Goal: Task Accomplishment & Management: Complete application form

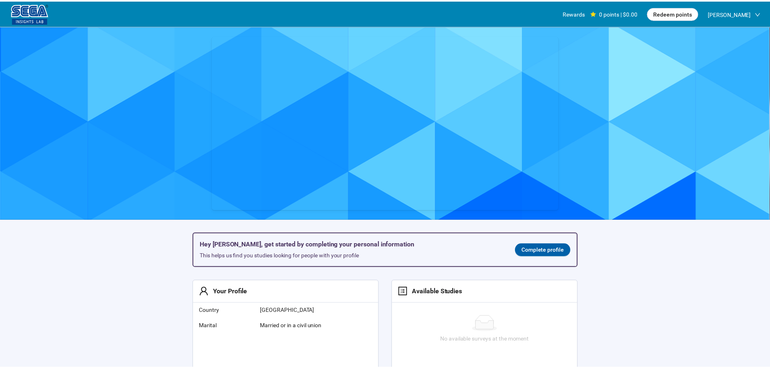
scroll to position [0, 0]
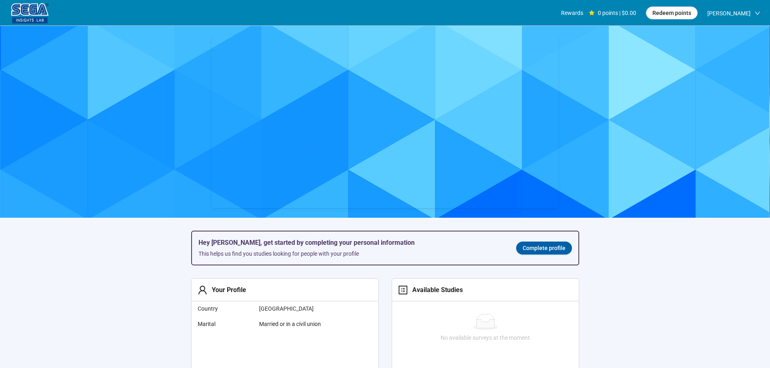
click at [542, 242] on div "Hey [PERSON_NAME], get started by completing your personal information This hel…" at bounding box center [385, 248] width 386 height 33
click at [542, 246] on span "Complete profile" at bounding box center [544, 248] width 43 height 9
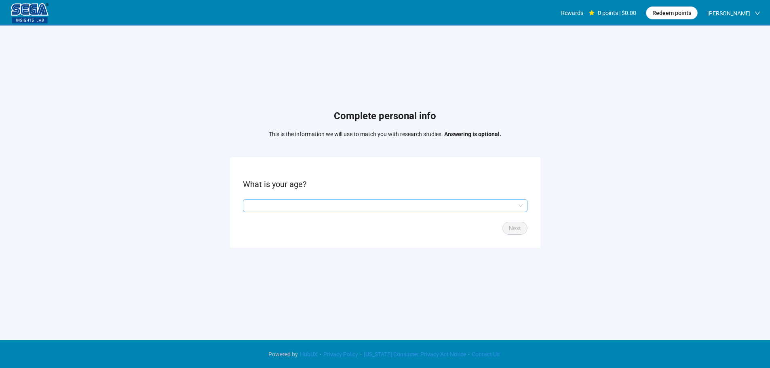
click at [331, 206] on input "search" at bounding box center [385, 206] width 275 height 12
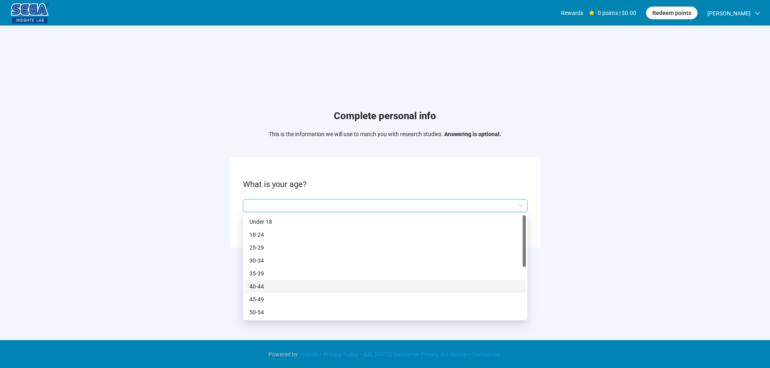
click at [272, 275] on p "35-39" at bounding box center [385, 273] width 272 height 9
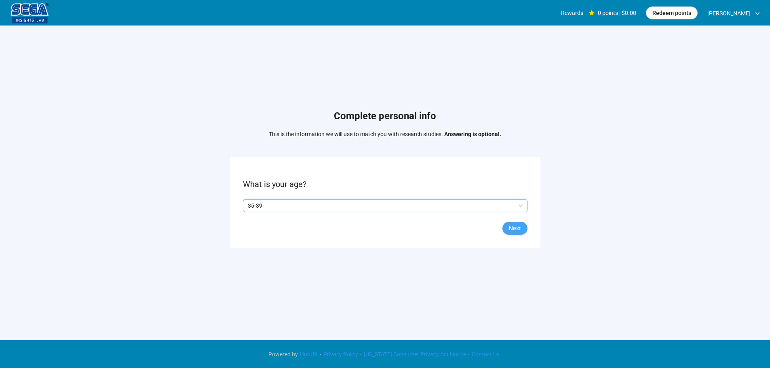
click at [531, 233] on form "What is your age? Q2hhcmFjdGVyaXN0aWNBbnN3ZXJOb2RlOmQ3YTdiOWNkLTc0YzItNDI1Ny1iY…" at bounding box center [385, 202] width 310 height 90
click at [521, 228] on button "Next" at bounding box center [514, 228] width 25 height 13
click at [514, 226] on span "Next" at bounding box center [515, 228] width 12 height 9
click at [261, 203] on input "search" at bounding box center [385, 206] width 275 height 12
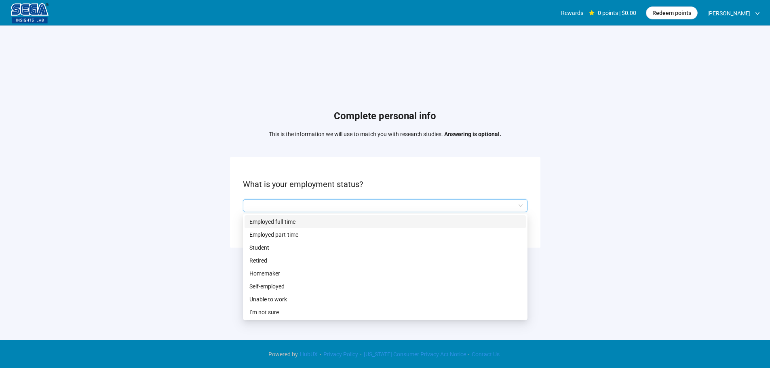
click at [281, 220] on p "Employed full-time" at bounding box center [385, 221] width 272 height 9
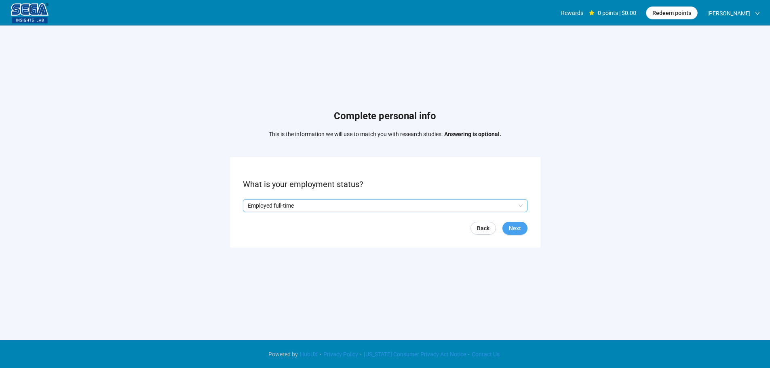
click at [511, 225] on span "Next" at bounding box center [515, 228] width 12 height 9
click at [277, 195] on form "What state do you reside in? Back Skip Next" at bounding box center [385, 202] width 310 height 90
click at [288, 207] on input "search" at bounding box center [385, 206] width 275 height 12
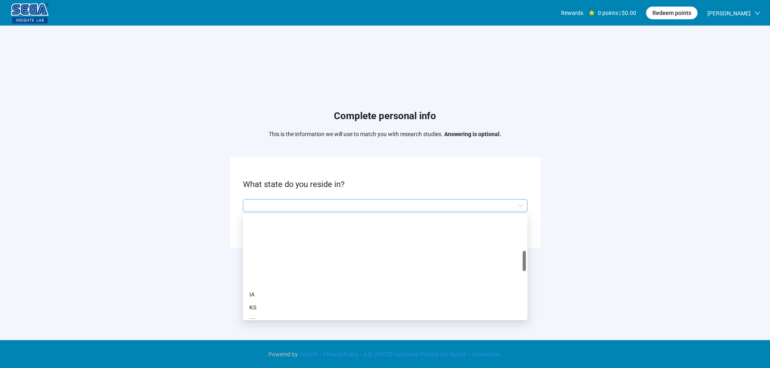
scroll to position [202, 0]
click at [259, 251] on p "LA" at bounding box center [385, 252] width 272 height 9
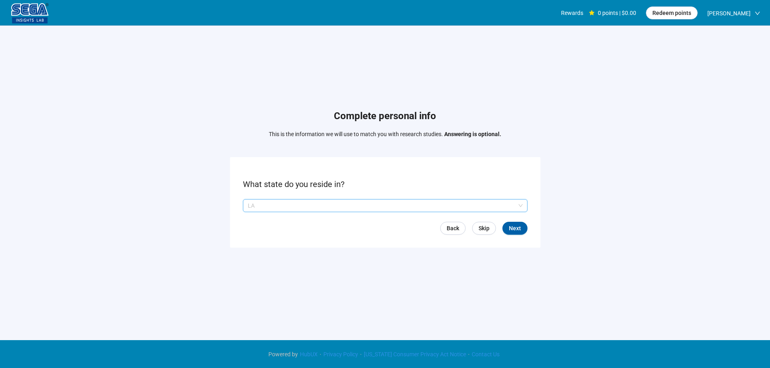
click at [268, 201] on p "LA" at bounding box center [382, 206] width 268 height 12
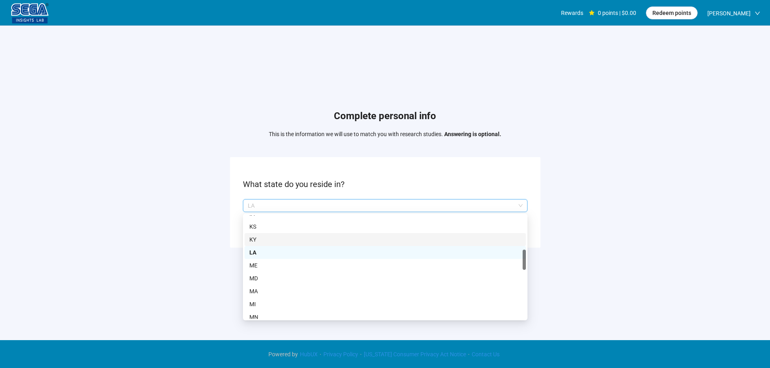
click at [259, 240] on p "KY" at bounding box center [385, 239] width 272 height 9
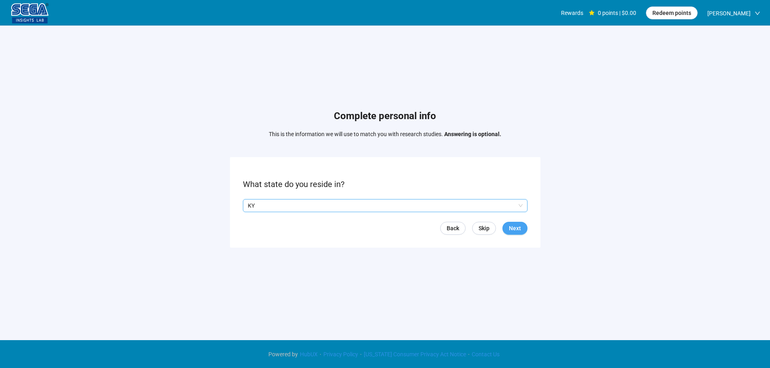
click at [521, 225] on span "Next" at bounding box center [515, 228] width 12 height 9
click at [275, 209] on input "search" at bounding box center [385, 206] width 275 height 12
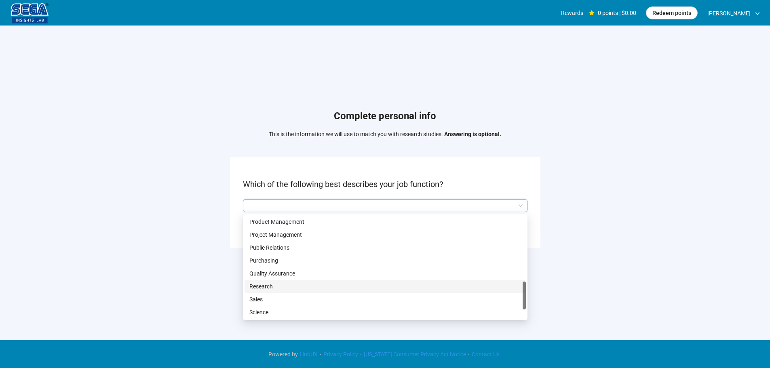
scroll to position [283, 0]
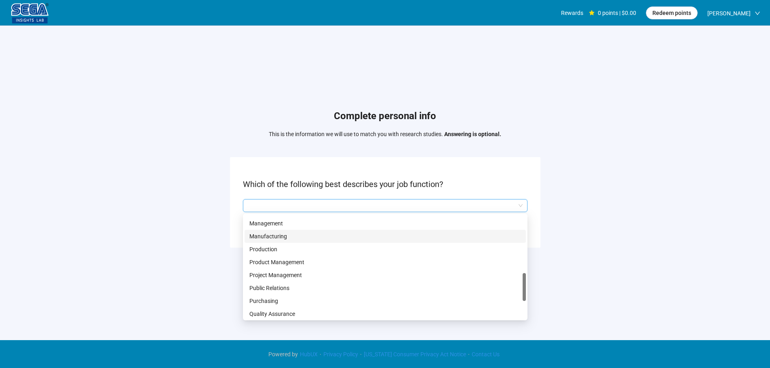
click at [278, 235] on p "Manufacturing" at bounding box center [385, 236] width 272 height 9
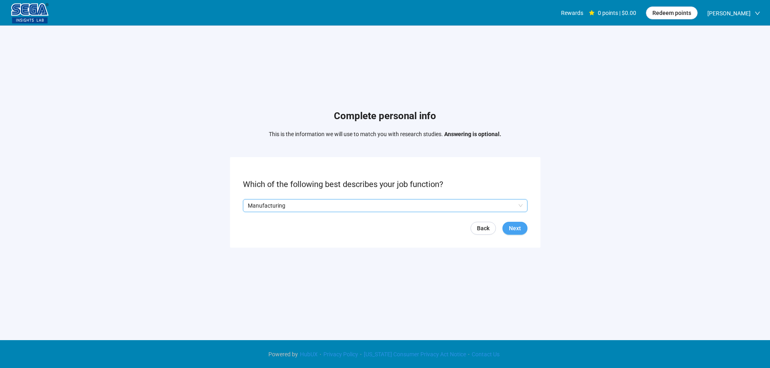
click at [517, 229] on span "Next" at bounding box center [515, 228] width 12 height 9
click at [280, 209] on input "search" at bounding box center [385, 206] width 275 height 12
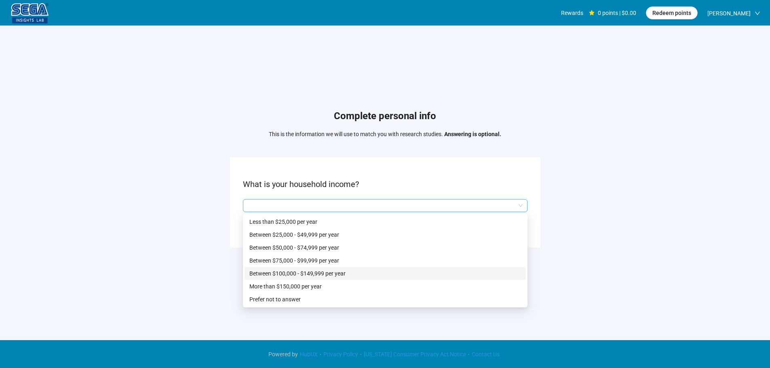
click at [318, 271] on p "Between $100,000 - $149,999 per year" at bounding box center [385, 273] width 272 height 9
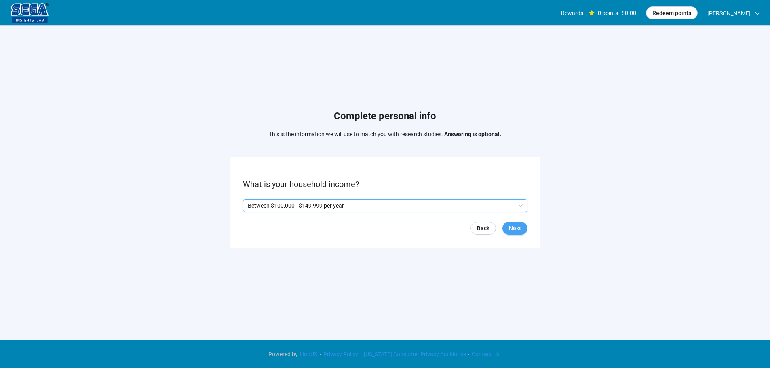
click at [518, 231] on span "Next" at bounding box center [515, 228] width 12 height 9
click at [271, 206] on p "No" at bounding box center [274, 205] width 7 height 9
click at [246, 201] on label "Yes" at bounding box center [251, 205] width 17 height 9
click at [511, 228] on span "Next" at bounding box center [515, 228] width 12 height 9
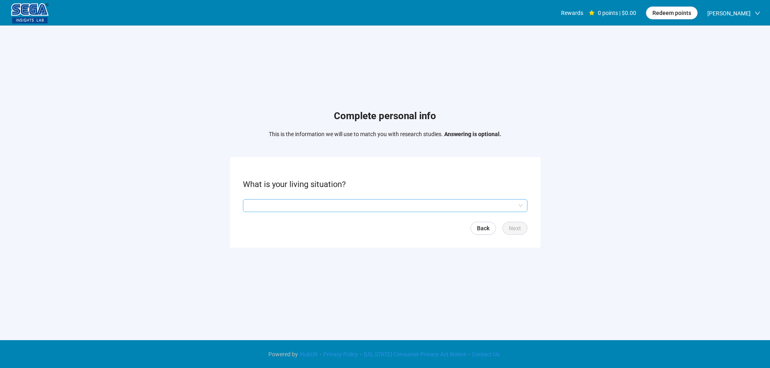
click at [272, 209] on input "search" at bounding box center [385, 206] width 275 height 12
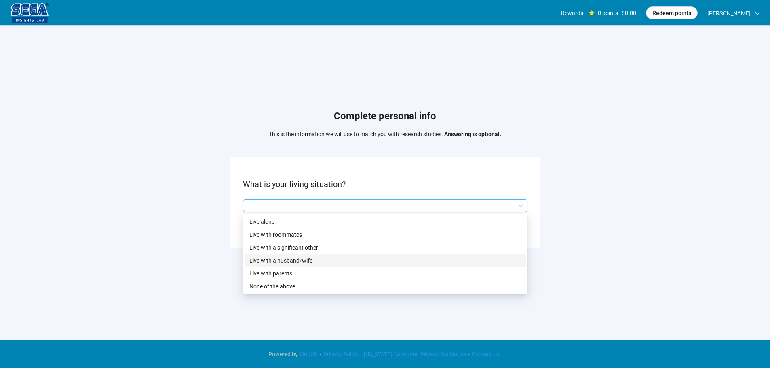
drag, startPoint x: 305, startPoint y: 258, endPoint x: 326, endPoint y: 263, distance: 21.7
click at [306, 259] on p "Live with a husband/wife" at bounding box center [385, 260] width 272 height 9
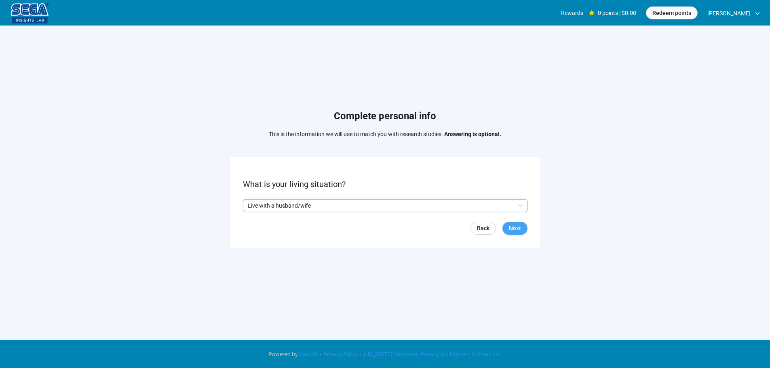
click at [511, 228] on span "Next" at bounding box center [515, 228] width 12 height 9
click at [276, 204] on input "search" at bounding box center [385, 206] width 275 height 12
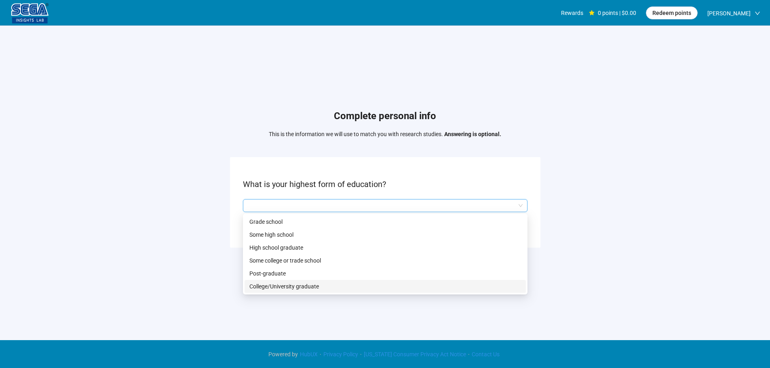
click at [302, 288] on p "College/University graduate" at bounding box center [385, 286] width 272 height 9
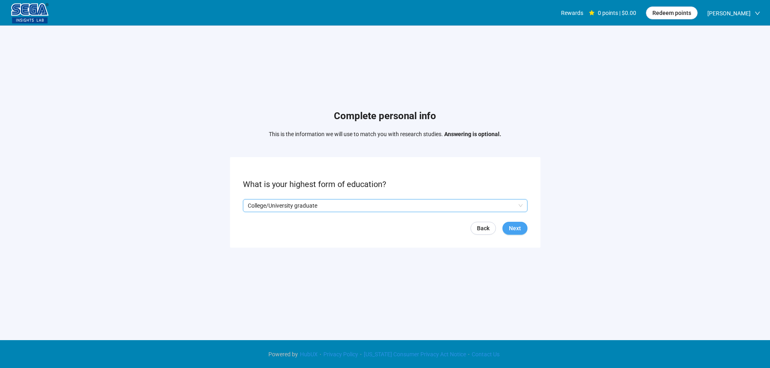
click at [506, 224] on button "Next" at bounding box center [514, 228] width 25 height 13
click at [283, 206] on input "search" at bounding box center [385, 206] width 275 height 12
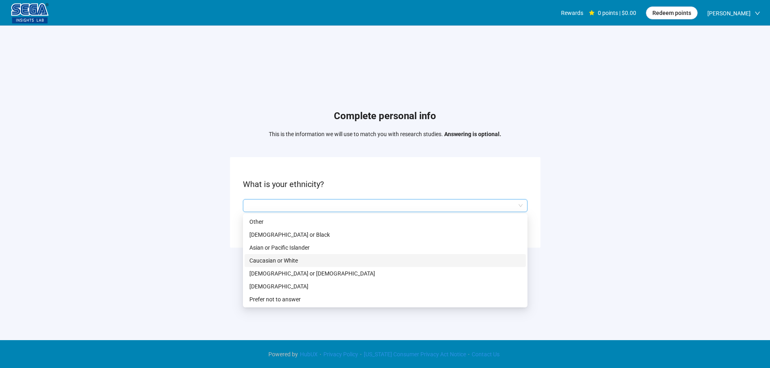
click at [300, 255] on div "Caucasian or White" at bounding box center [385, 260] width 281 height 13
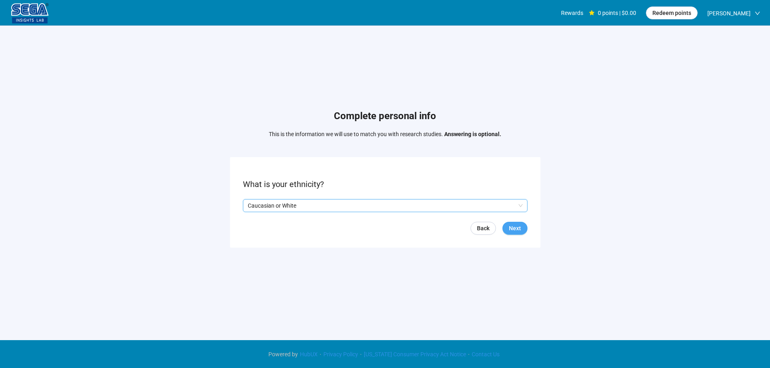
click at [506, 234] on button "Next" at bounding box center [514, 228] width 25 height 13
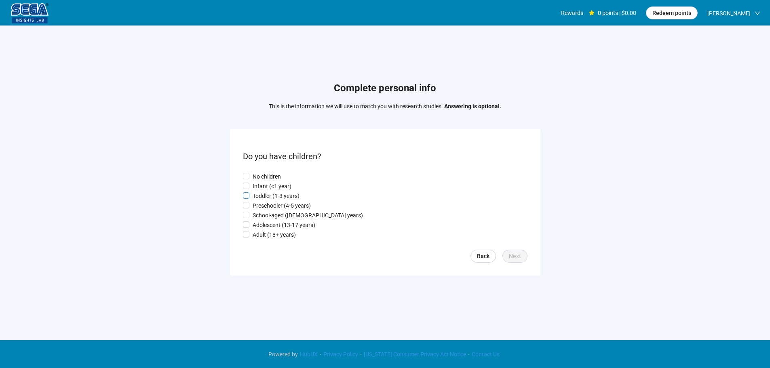
click at [267, 196] on p "Toddler (1-3 years)" at bounding box center [276, 196] width 47 height 9
click at [518, 257] on span "Next" at bounding box center [515, 256] width 12 height 9
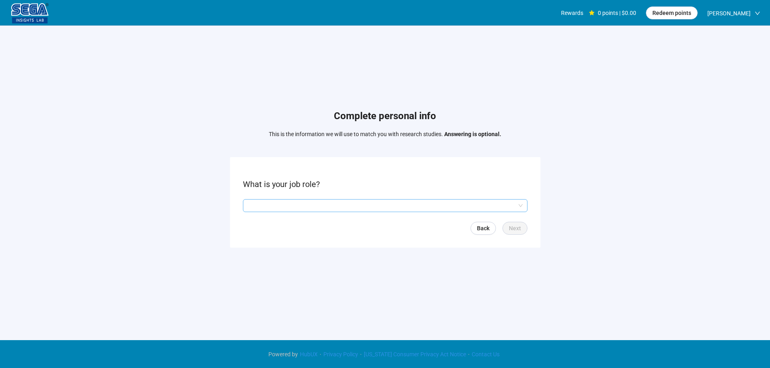
click at [267, 201] on input "search" at bounding box center [385, 206] width 275 height 12
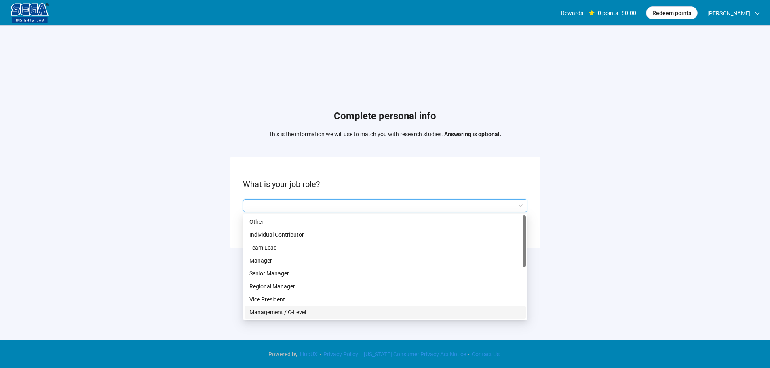
click at [298, 310] on p "Management / C-Level" at bounding box center [385, 312] width 272 height 9
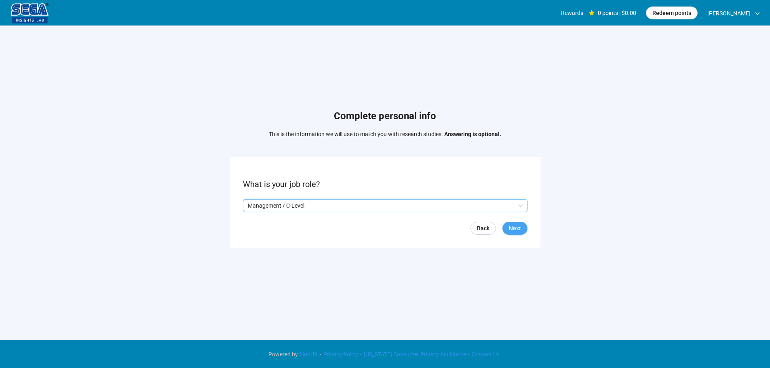
click at [516, 224] on span "Next" at bounding box center [515, 228] width 12 height 9
click at [268, 206] on input "search" at bounding box center [385, 206] width 275 height 12
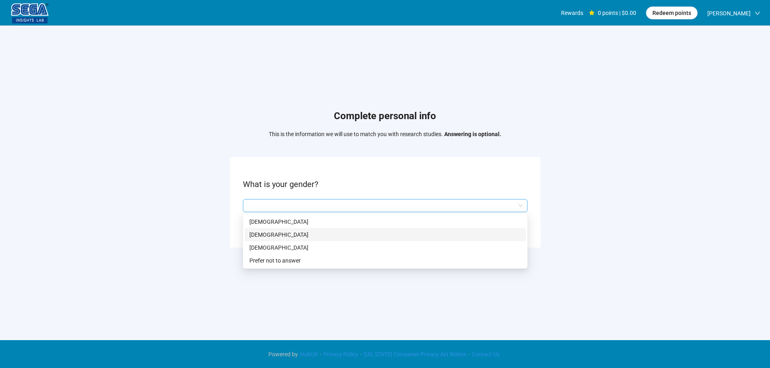
click at [268, 230] on p "[DEMOGRAPHIC_DATA]" at bounding box center [385, 234] width 272 height 9
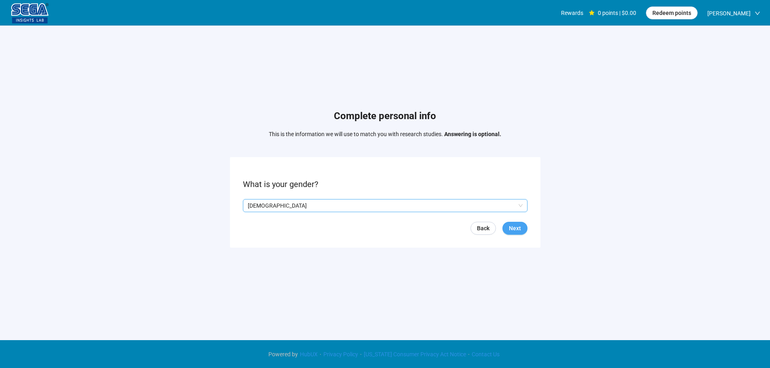
click at [515, 228] on span "Next" at bounding box center [515, 228] width 12 height 9
click at [265, 204] on input at bounding box center [261, 206] width 36 height 12
type input "**"
click at [517, 221] on form "Please enter your age. ** Back Next" at bounding box center [385, 202] width 310 height 90
click at [511, 227] on span "Next" at bounding box center [515, 228] width 12 height 9
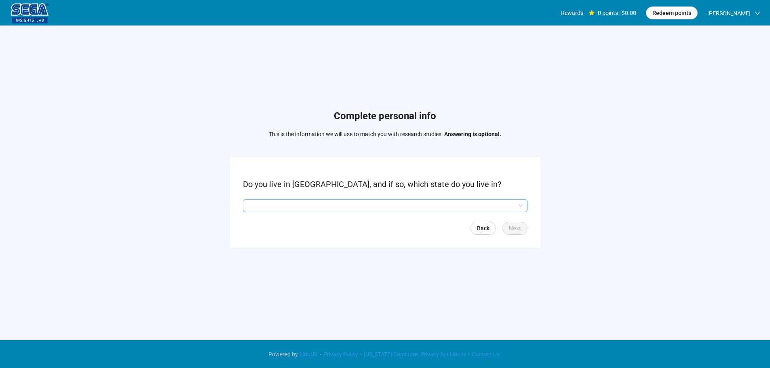
click at [269, 202] on input "search" at bounding box center [385, 206] width 275 height 12
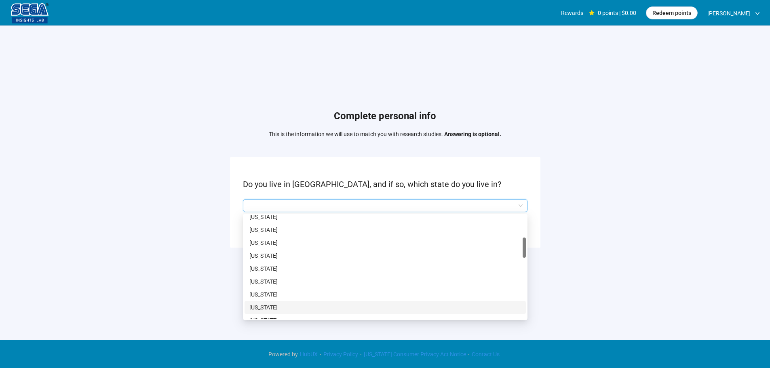
scroll to position [202, 0]
click at [270, 241] on p "[US_STATE]" at bounding box center [385, 239] width 272 height 9
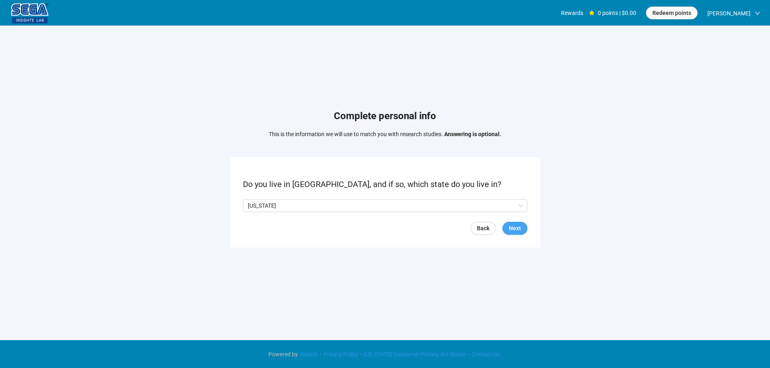
click at [511, 226] on span "Next" at bounding box center [515, 228] width 12 height 9
click at [272, 205] on p "No" at bounding box center [274, 205] width 7 height 9
click at [513, 226] on span "Next" at bounding box center [515, 228] width 12 height 9
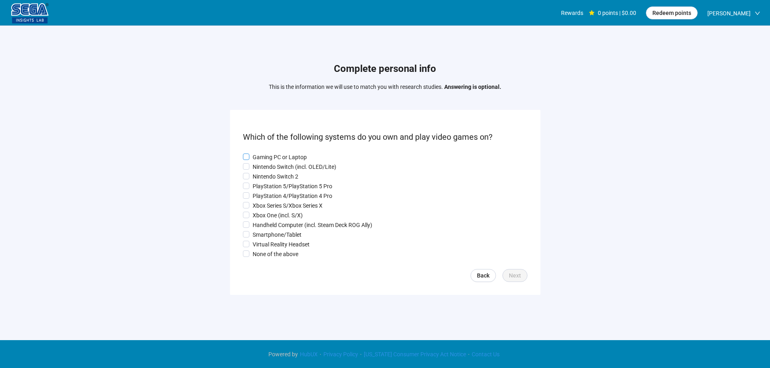
click at [270, 155] on p "Gaming PC or Laptop" at bounding box center [280, 157] width 54 height 9
drag, startPoint x: 265, startPoint y: 174, endPoint x: 265, endPoint y: 199, distance: 25.1
click at [265, 175] on p "Nintendo Switch 2" at bounding box center [276, 176] width 46 height 9
click at [265, 202] on div "Gaming PC or Laptop Nintendo Switch (incl. OLED/Lite) Nintendo Switch 2 PlaySta…" at bounding box center [385, 206] width 285 height 106
click at [265, 222] on p "Handheld Computer (incl. Steam Deck ROG Ally)" at bounding box center [313, 225] width 120 height 9
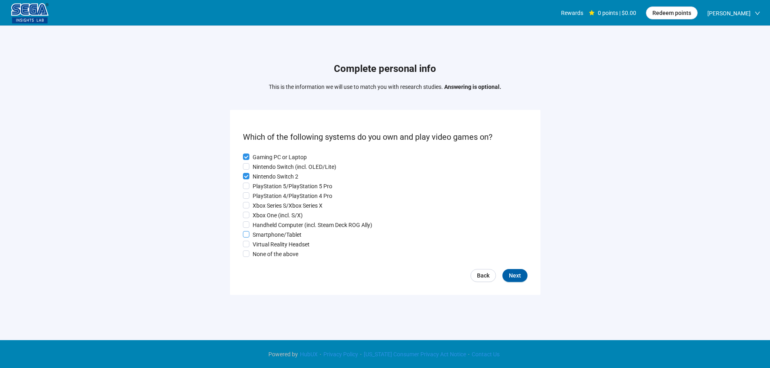
click at [268, 236] on p "Smartphone/Tablet" at bounding box center [277, 234] width 49 height 9
click at [267, 239] on p "Smartphone/Tablet" at bounding box center [277, 234] width 49 height 9
click at [271, 206] on p "Xbox Series S/Xbox Series X" at bounding box center [288, 205] width 70 height 9
click at [527, 282] on div "Back Next" at bounding box center [385, 275] width 285 height 13
click at [521, 278] on button "Next" at bounding box center [514, 275] width 25 height 13
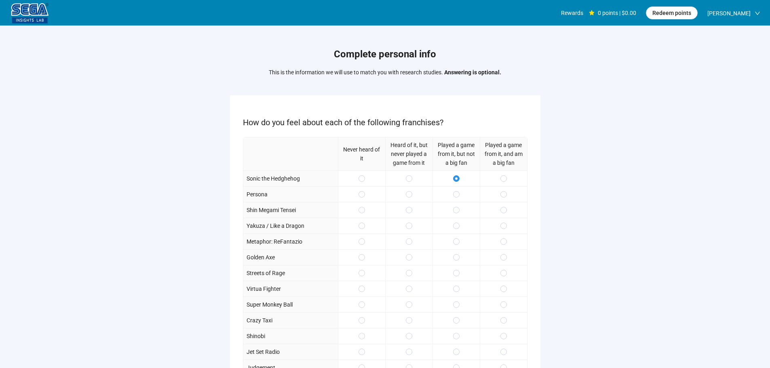
click at [454, 200] on div at bounding box center [456, 194] width 47 height 16
drag, startPoint x: 501, startPoint y: 232, endPoint x: 502, endPoint y: 236, distance: 4.1
click at [501, 231] on div at bounding box center [503, 226] width 47 height 16
click at [502, 242] on span at bounding box center [503, 241] width 6 height 6
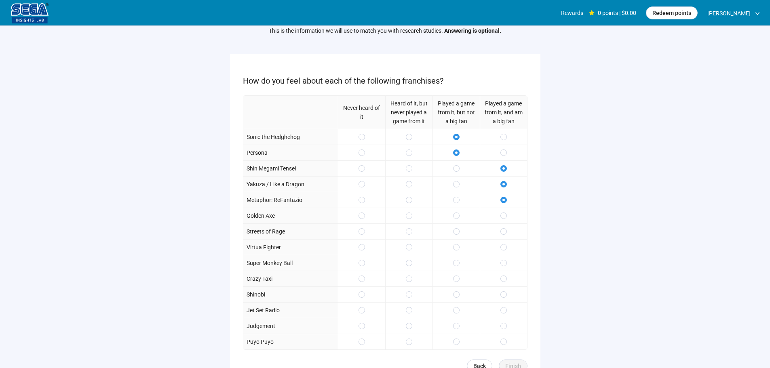
scroll to position [81, 0]
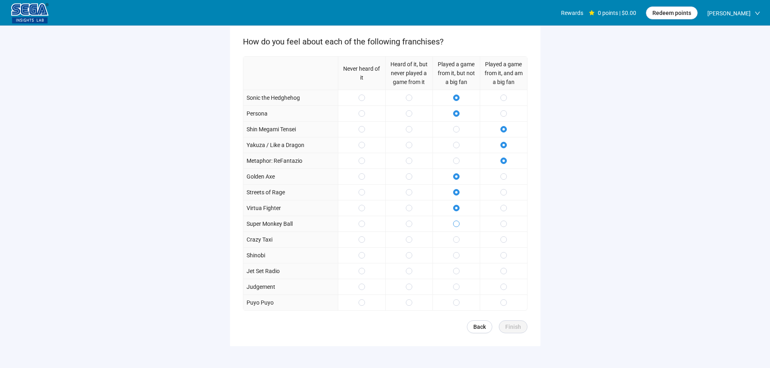
click at [456, 222] on span at bounding box center [456, 224] width 6 height 6
click at [501, 289] on span at bounding box center [503, 287] width 6 height 6
click at [462, 302] on div at bounding box center [456, 303] width 47 height 16
click at [512, 326] on span "Finish" at bounding box center [513, 327] width 16 height 9
